Goal: Task Accomplishment & Management: Complete application form

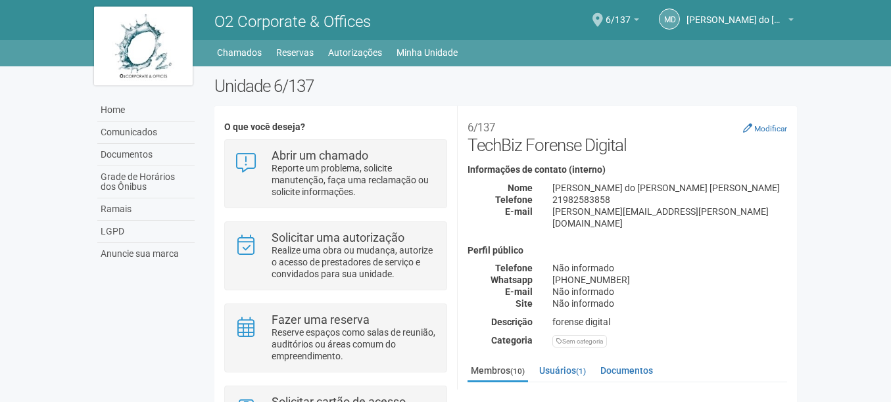
scroll to position [197, 0]
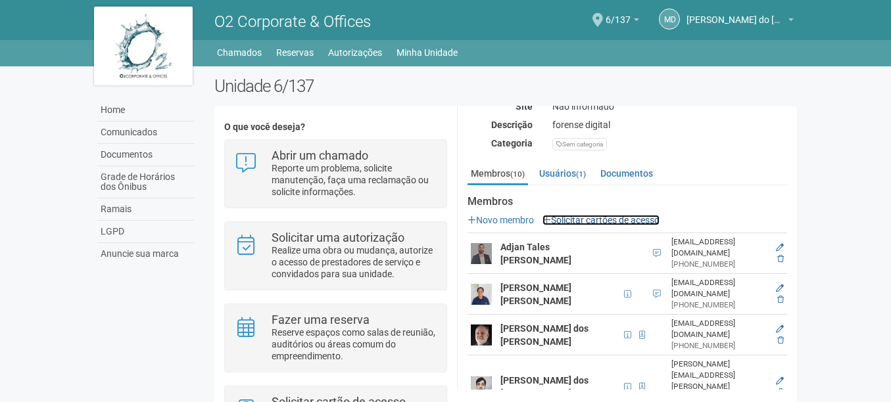
click at [581, 215] on link "Solicitar cartões de acesso" at bounding box center [600, 220] width 117 height 11
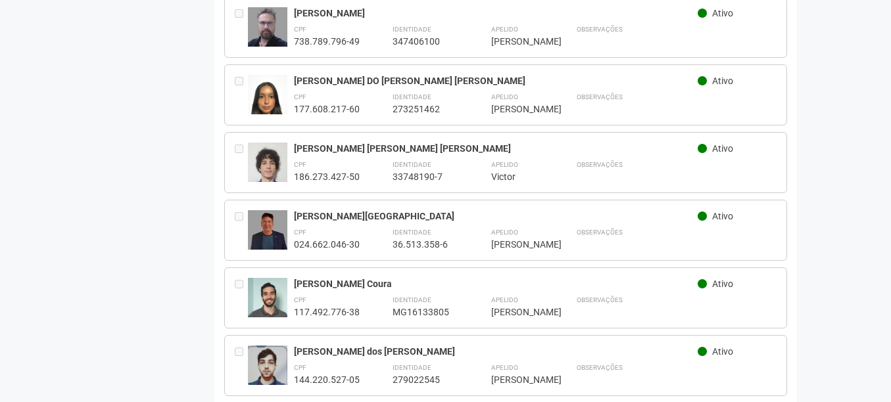
scroll to position [500, 0]
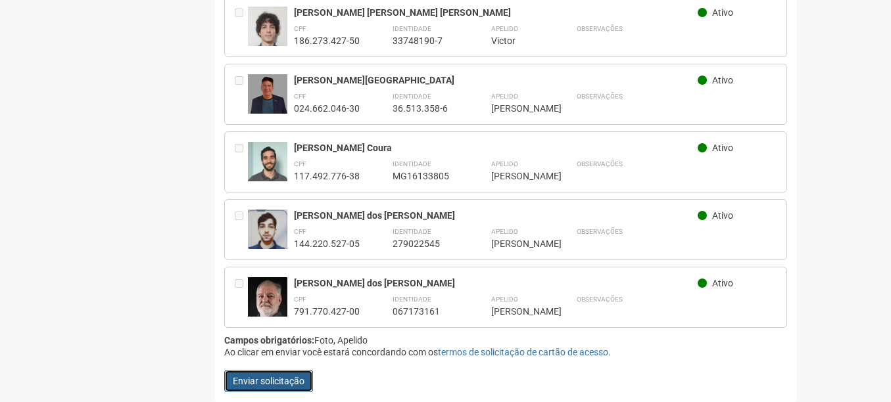
click at [290, 383] on button "Enviar solicitação" at bounding box center [268, 381] width 89 height 22
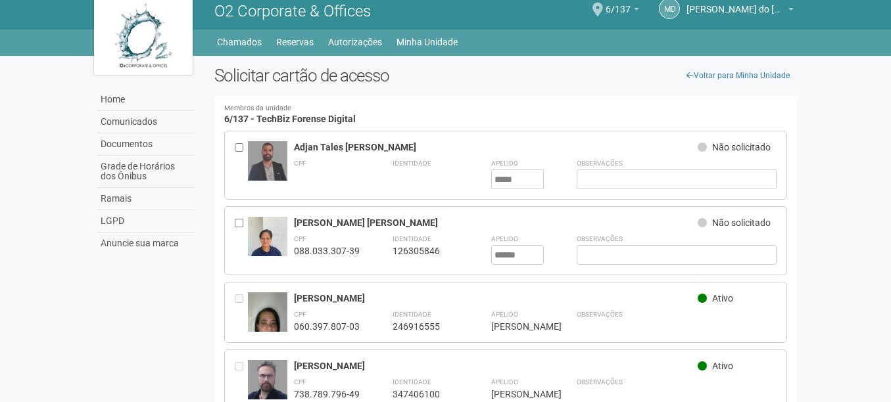
scroll to position [0, 0]
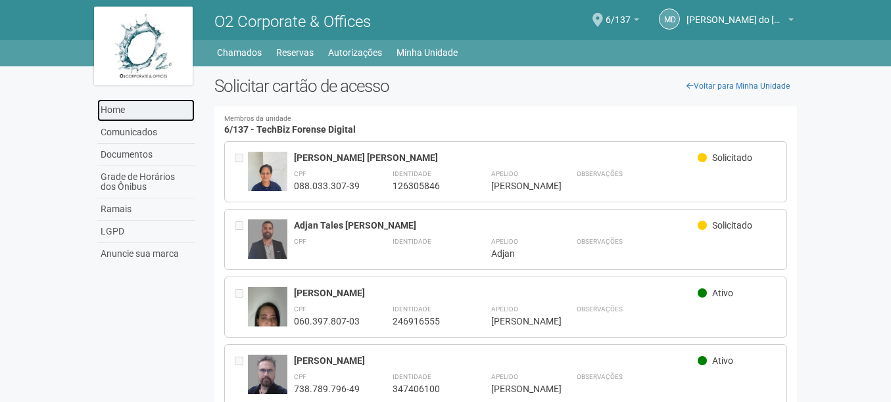
click at [165, 107] on link "Home" at bounding box center [145, 110] width 97 height 22
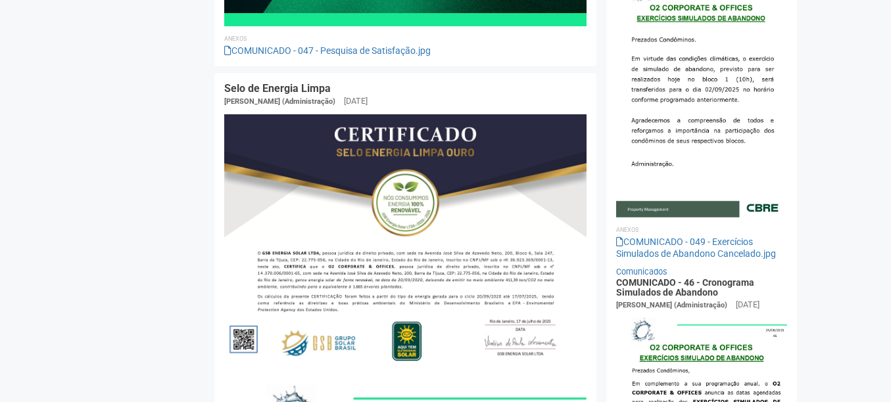
scroll to position [1249, 0]
